Goal: Task Accomplishment & Management: Manage account settings

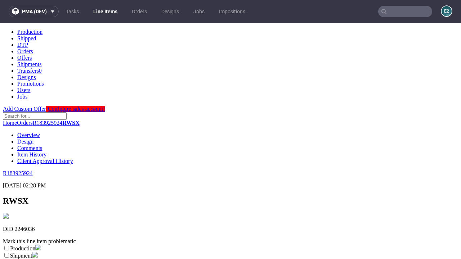
scroll to position [127, 0]
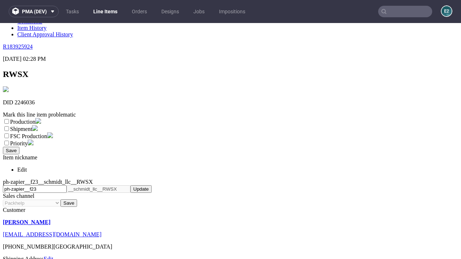
select select "dtp_ca_needed"
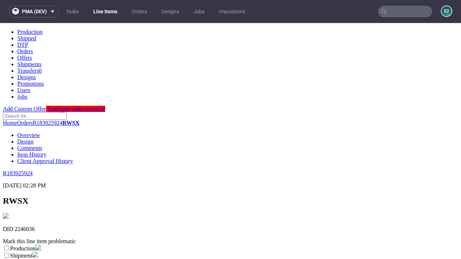
scroll to position [0, 0]
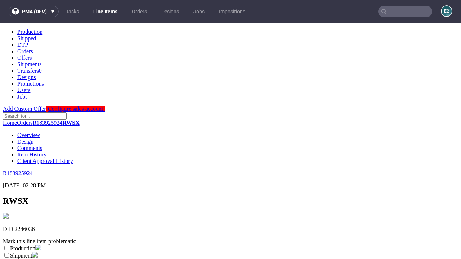
checkbox input "true"
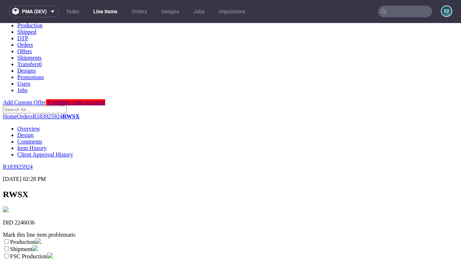
type textarea "test"
